Goal: Information Seeking & Learning: Learn about a topic

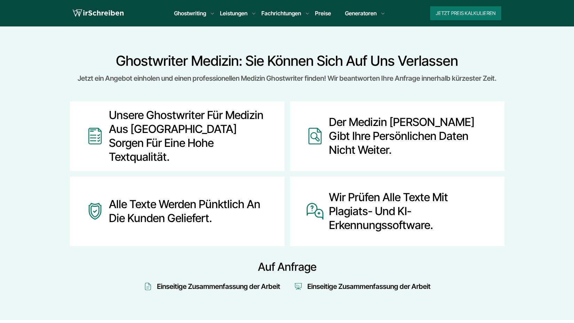
scroll to position [293, 0]
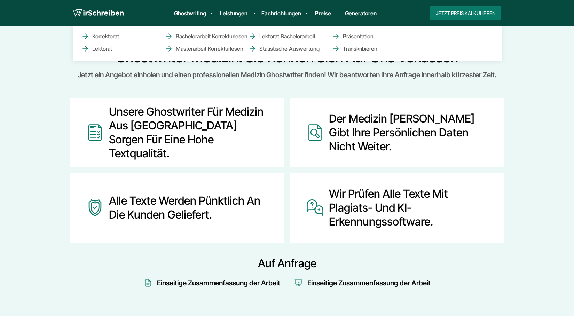
click at [232, 15] on li "Leistungen Korrektorat Lektorat Bachelorarbeit Korrekturlesen Masterarbeit Korr…" at bounding box center [233, 13] width 27 height 8
click at [238, 12] on li "Leistungen Korrektorat Lektorat Bachelorarbeit Korrekturlesen Masterarbeit Korr…" at bounding box center [233, 13] width 27 height 8
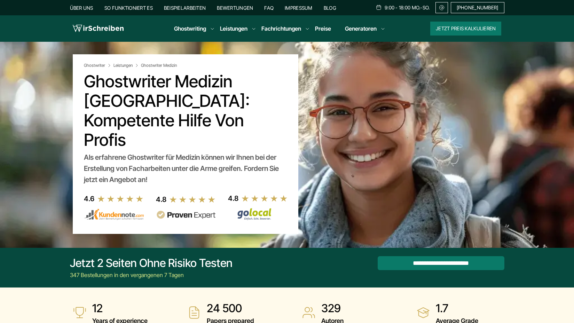
click at [248, 29] on ul "Ghostwriting Bachelorarbeit Doktorarbeit Essay Examensarbeit Masterarbeit Expos…" at bounding box center [276, 28] width 216 height 8
click at [325, 31] on link "Preise" at bounding box center [323, 28] width 16 height 7
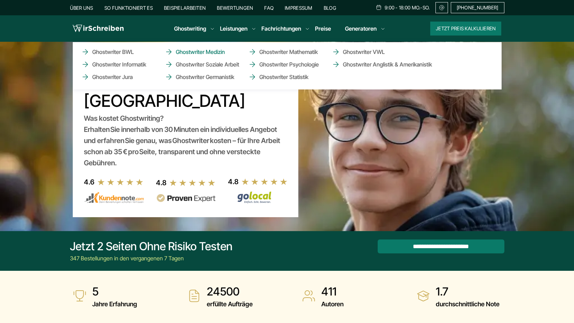
click at [213, 54] on link "Ghostwriter Medizin" at bounding box center [200, 52] width 70 height 8
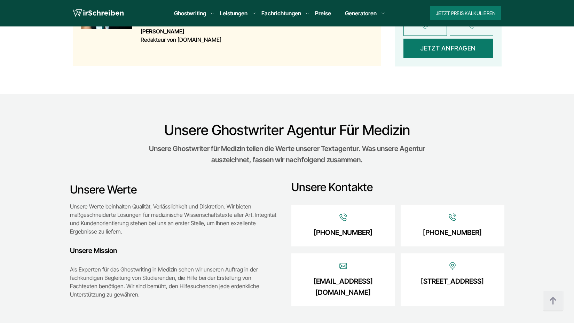
scroll to position [879, 0]
